Goal: Find specific page/section: Find specific page/section

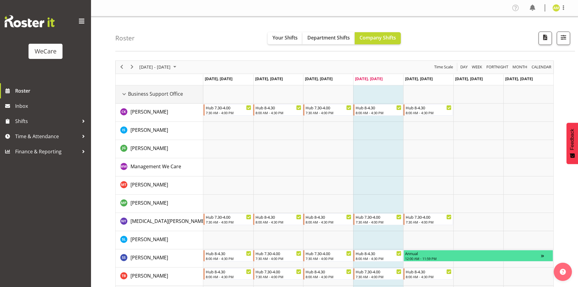
click at [127, 95] on div "Business Support Office resource" at bounding box center [124, 94] width 8 height 8
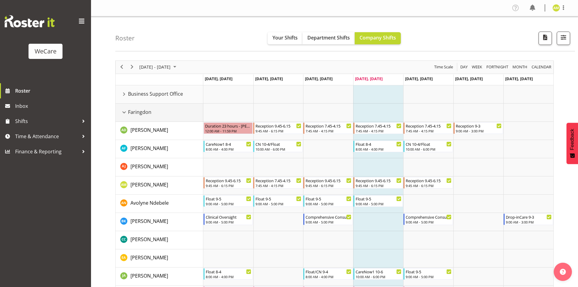
click at [124, 111] on div "Faringdon resource" at bounding box center [124, 112] width 8 height 8
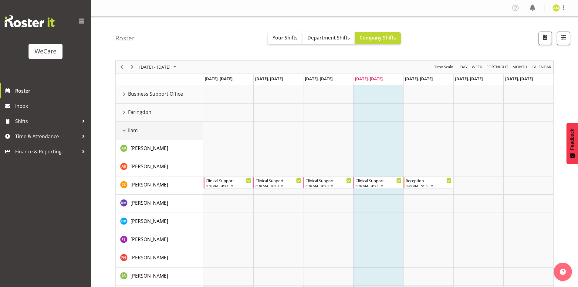
click at [123, 128] on div "Ilam resource" at bounding box center [124, 131] width 8 height 8
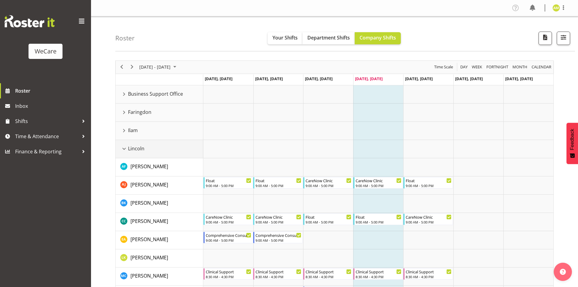
click at [124, 146] on div "Lincoln resource" at bounding box center [124, 149] width 8 height 8
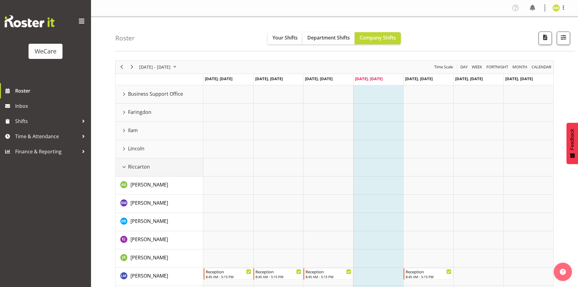
click at [123, 170] on div "Riccarton resource" at bounding box center [124, 167] width 8 height 8
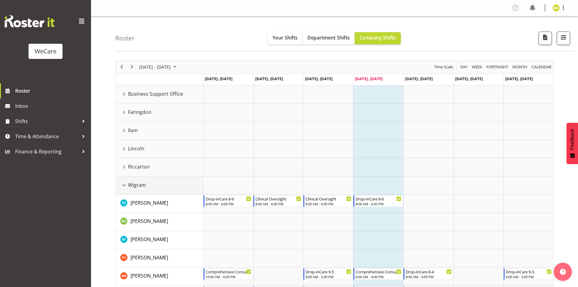
click at [124, 183] on div "Wigram resource" at bounding box center [124, 185] width 8 height 8
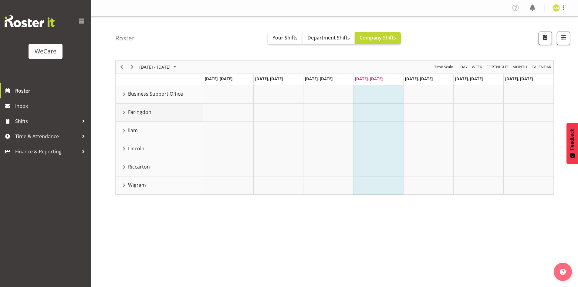
click at [124, 111] on div "Faringdon resource" at bounding box center [124, 112] width 8 height 8
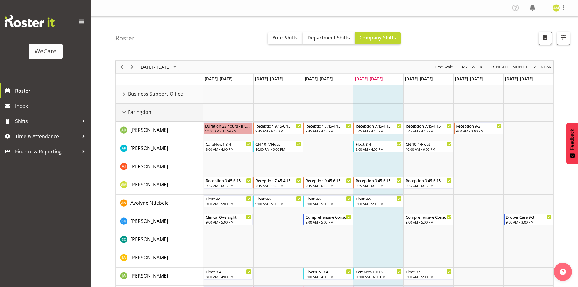
click at [123, 112] on div "Faringdon resource" at bounding box center [124, 112] width 8 height 8
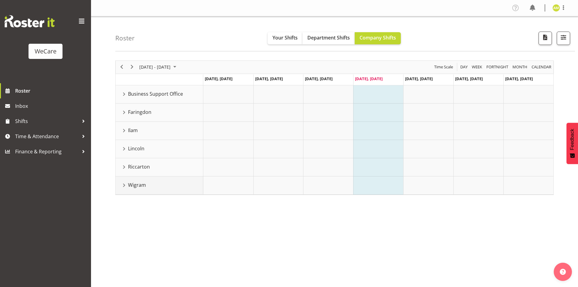
click at [125, 182] on div "Wigram resource" at bounding box center [124, 185] width 8 height 8
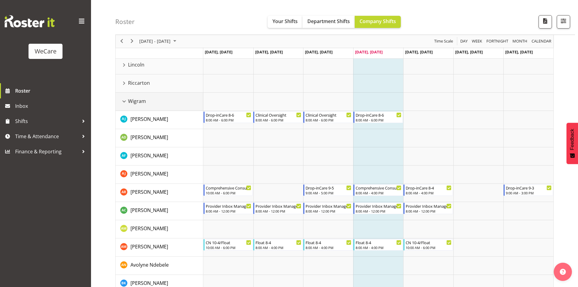
scroll to position [58, 0]
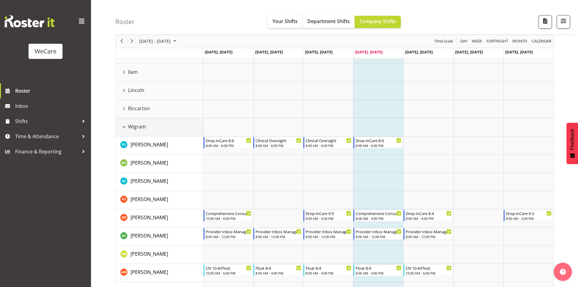
click at [122, 129] on div "Wigram resource" at bounding box center [124, 127] width 8 height 8
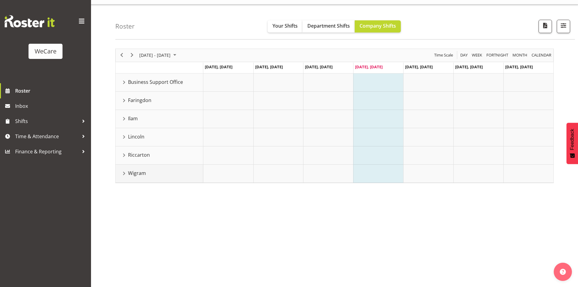
scroll to position [12, 0]
click at [123, 102] on div "Faringdon resource" at bounding box center [124, 101] width 8 height 8
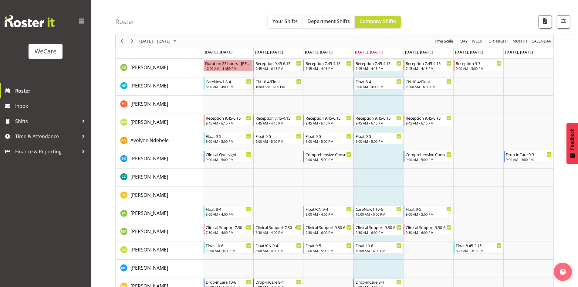
scroll to position [73, 0]
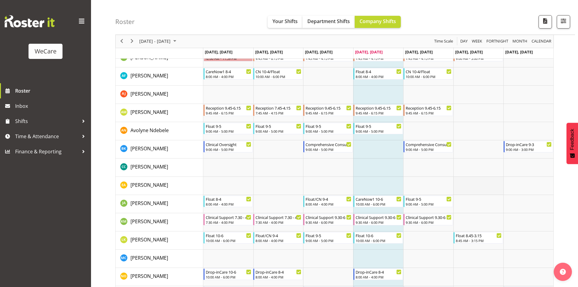
click at [482, 187] on td "Timeline Week of September 18, 2025" at bounding box center [479, 186] width 50 height 18
